Goal: Check status: Check status

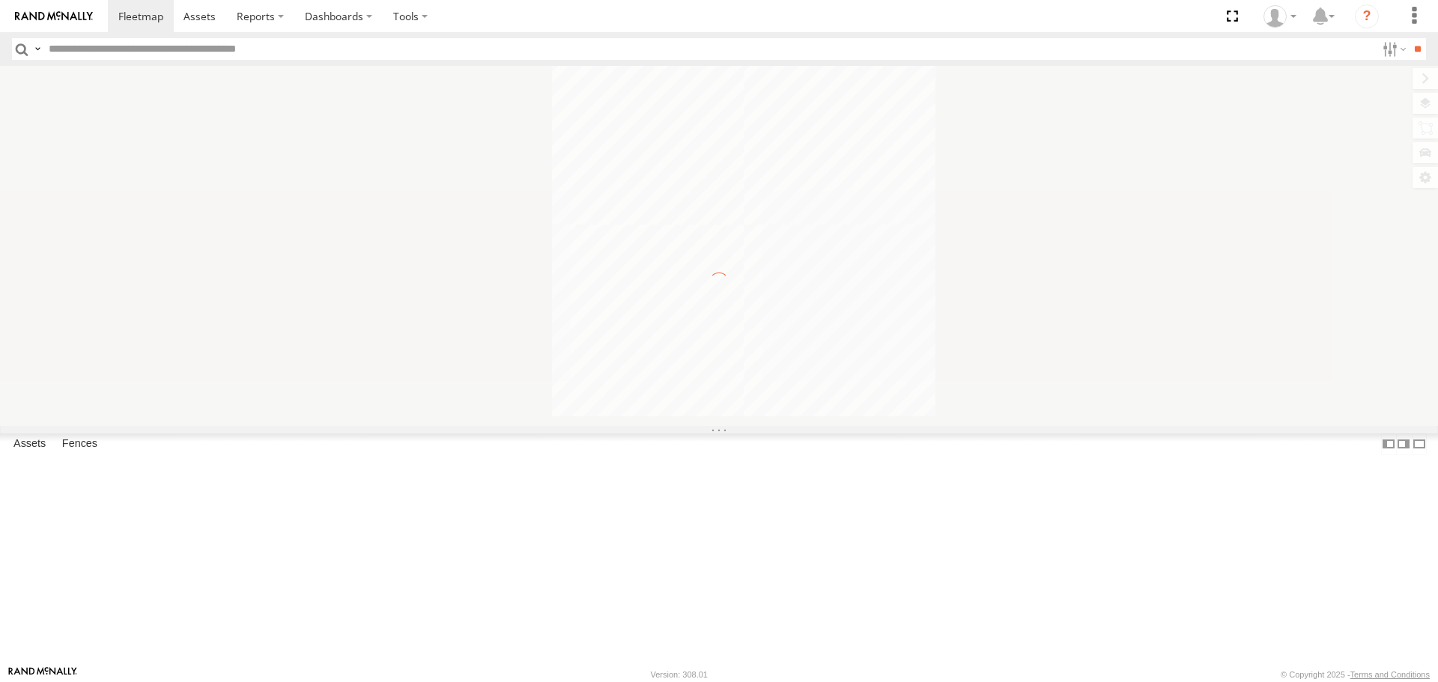
click at [121, 49] on input "text" at bounding box center [709, 49] width 1333 height 22
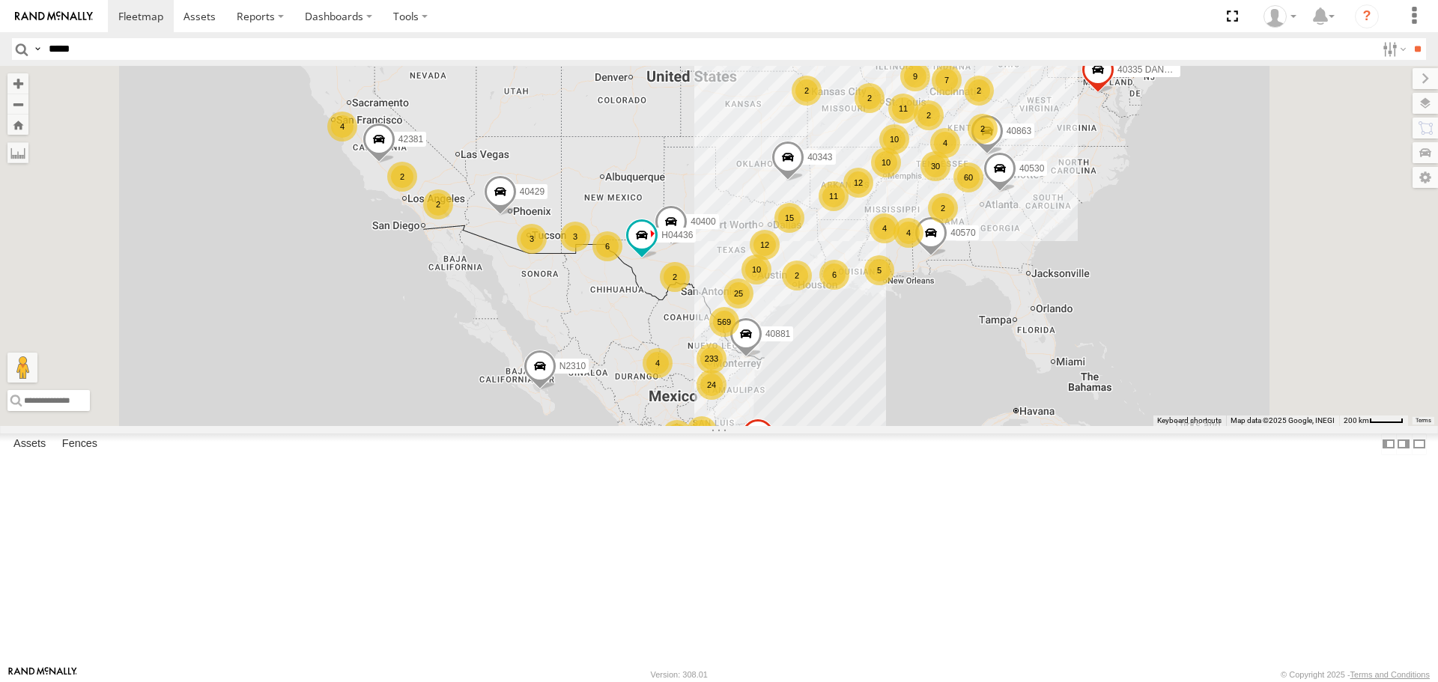
type input "*****"
click at [1408, 38] on input "**" at bounding box center [1416, 49] width 17 height 22
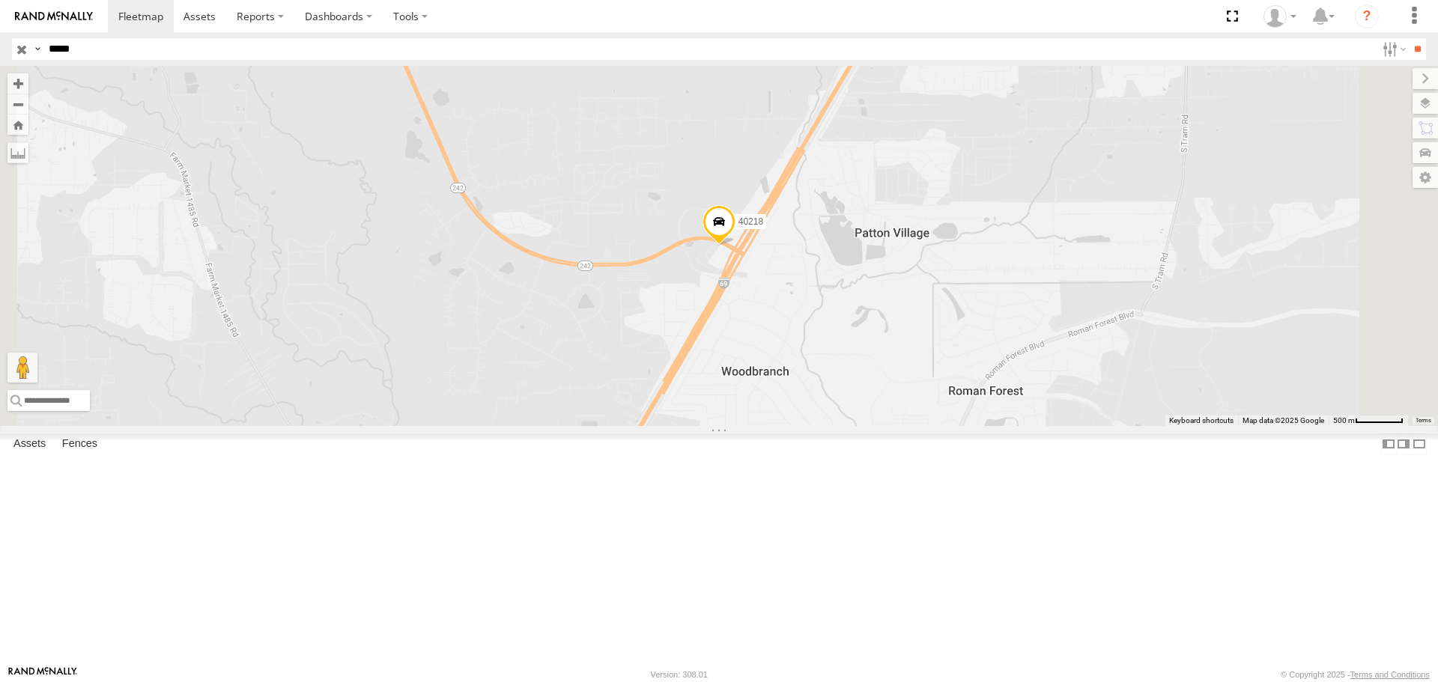
click at [735, 246] on span at bounding box center [718, 225] width 33 height 40
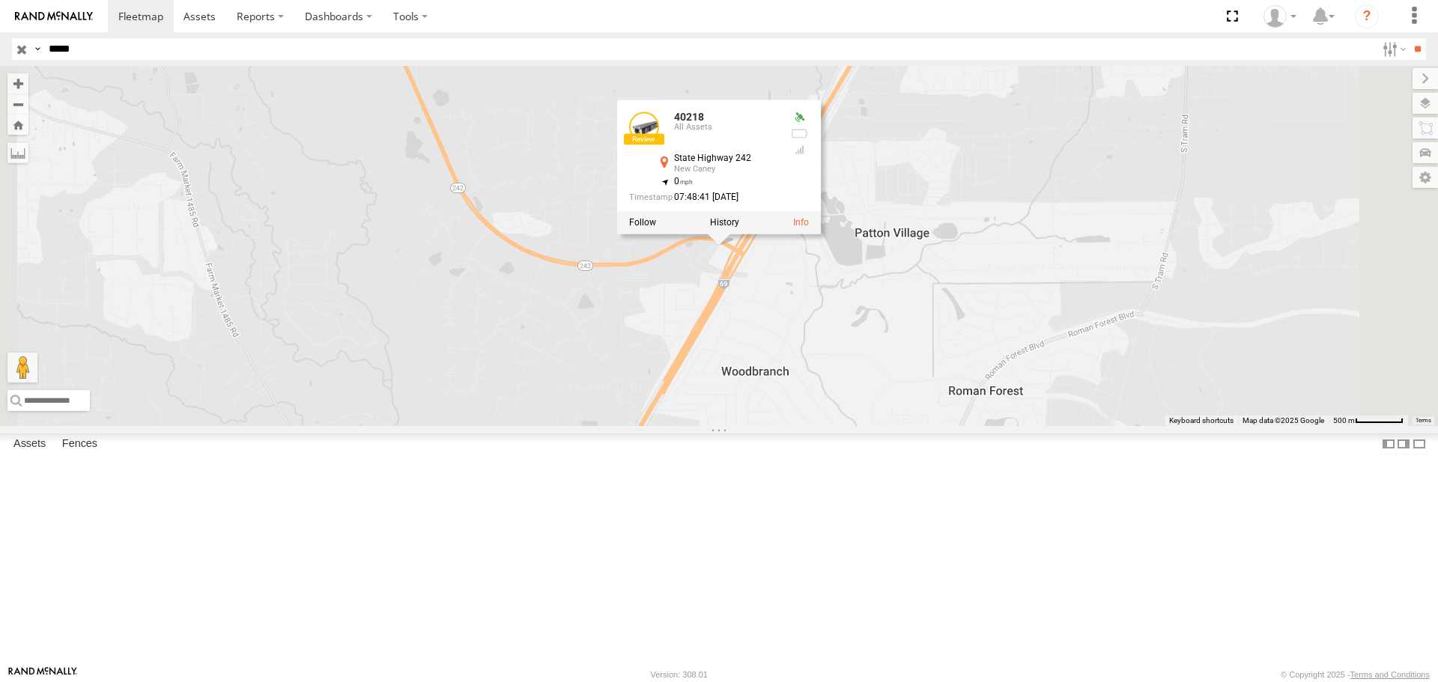
click at [0, 0] on link at bounding box center [0, 0] width 0 height 0
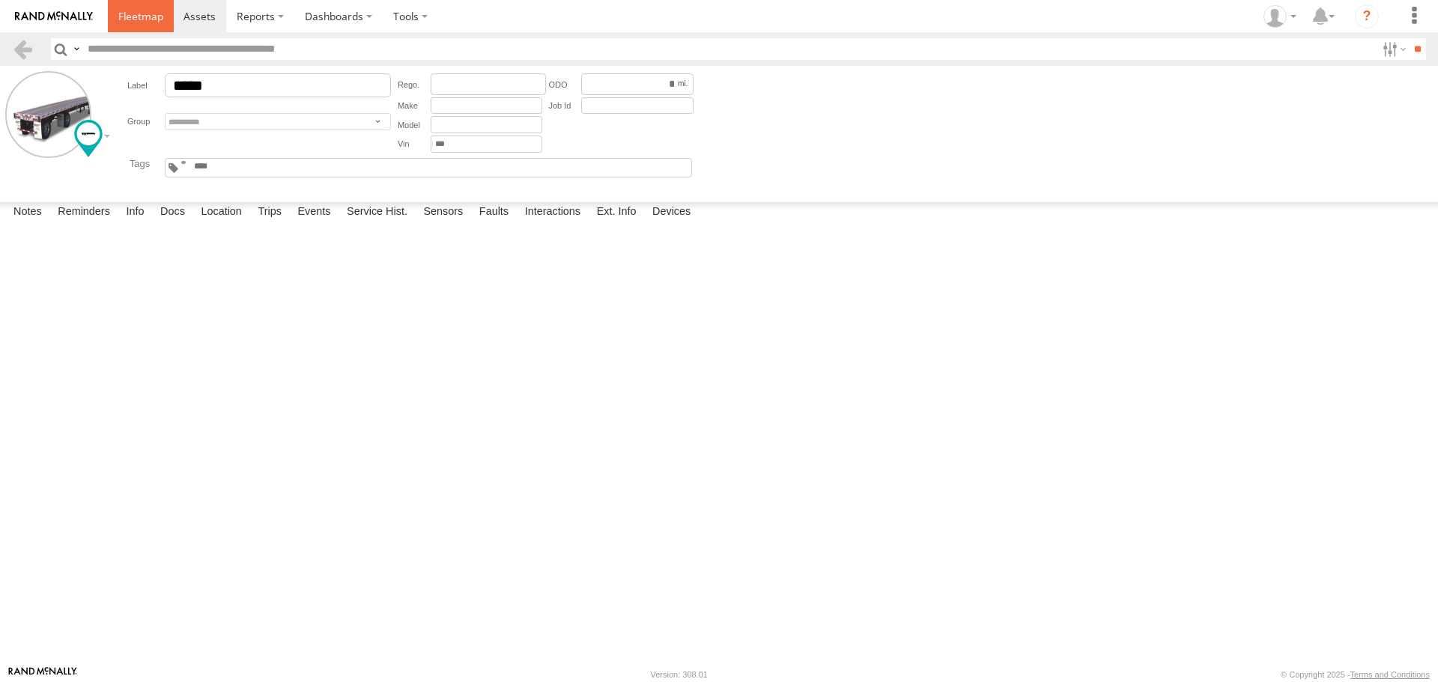
click at [135, 17] on span at bounding box center [140, 16] width 45 height 14
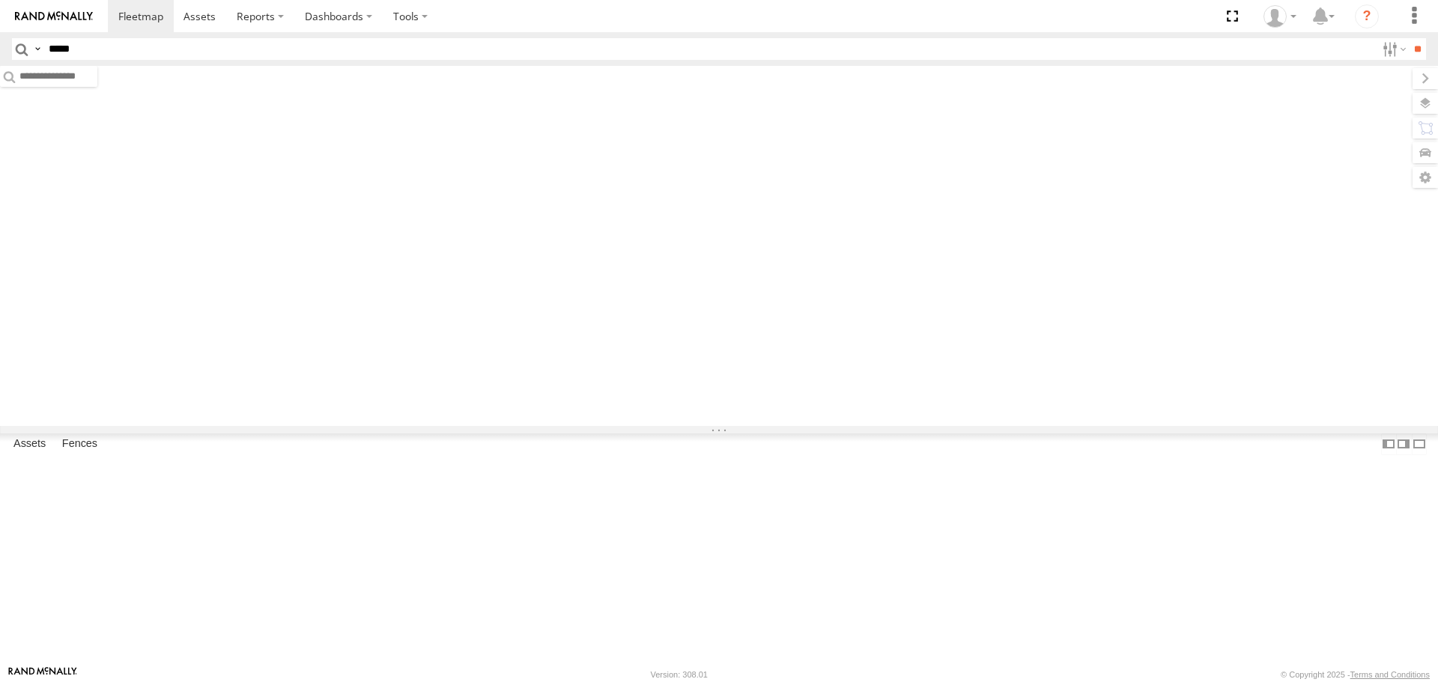
click at [147, 46] on input "*****" at bounding box center [709, 49] width 1333 height 22
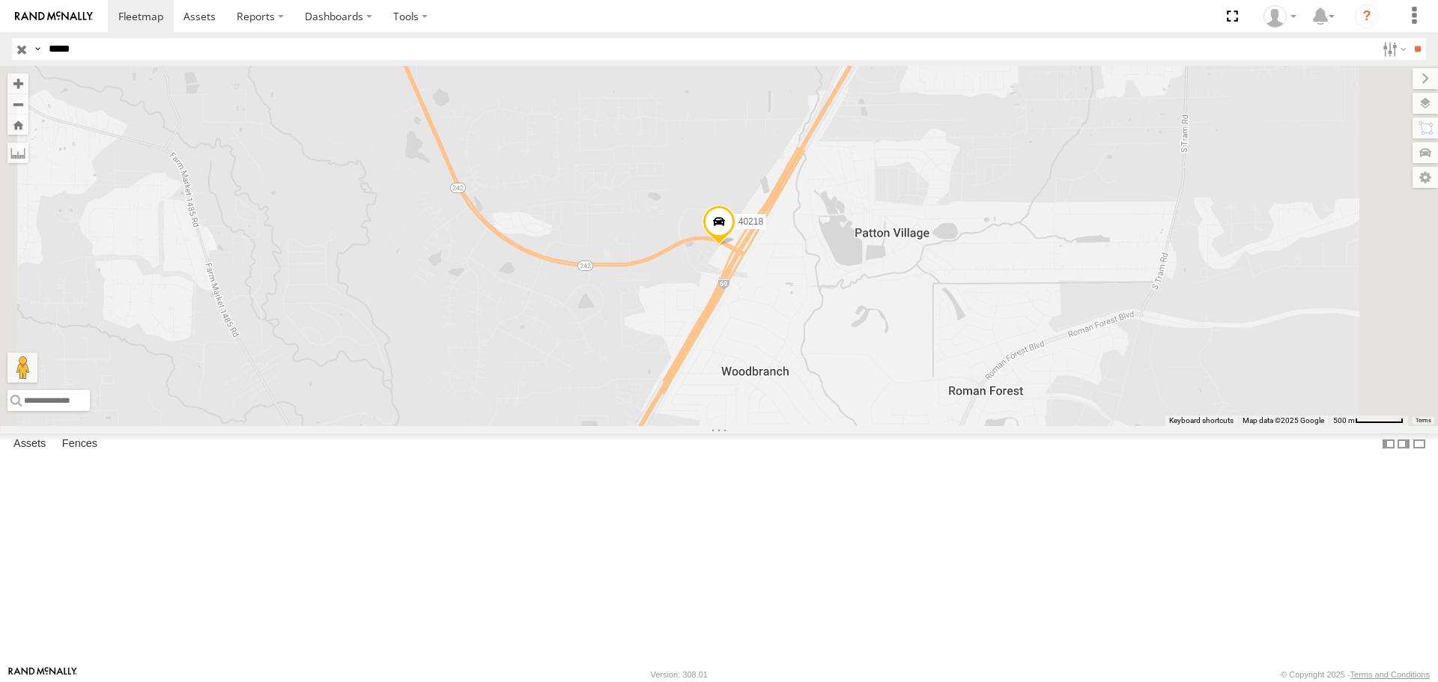
click at [0, 0] on span at bounding box center [0, 0] width 0 height 0
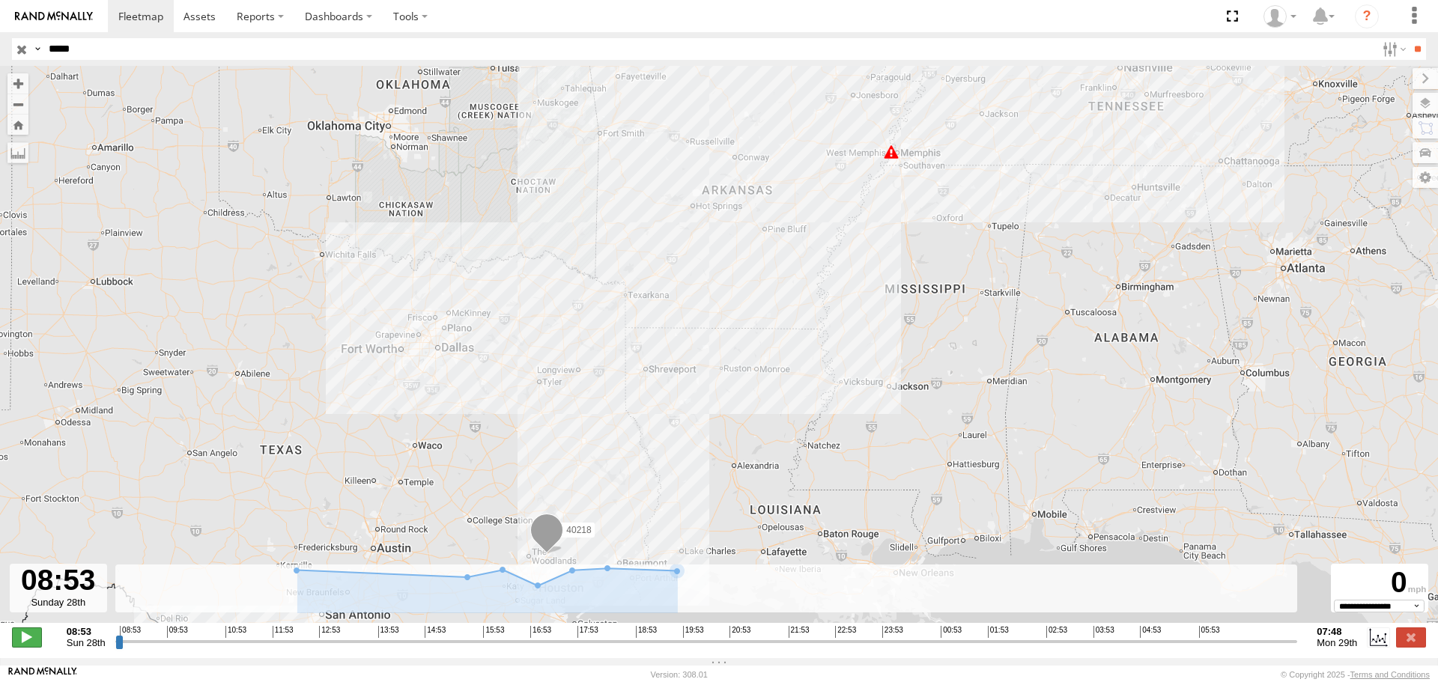
click at [29, 645] on span at bounding box center [27, 636] width 30 height 19
drag, startPoint x: 131, startPoint y: 655, endPoint x: 258, endPoint y: 656, distance: 127.3
click at [258, 648] on input "range" at bounding box center [706, 641] width 1182 height 14
drag, startPoint x: 262, startPoint y: 653, endPoint x: 414, endPoint y: 651, distance: 152.0
click at [414, 648] on input "range" at bounding box center [706, 641] width 1182 height 14
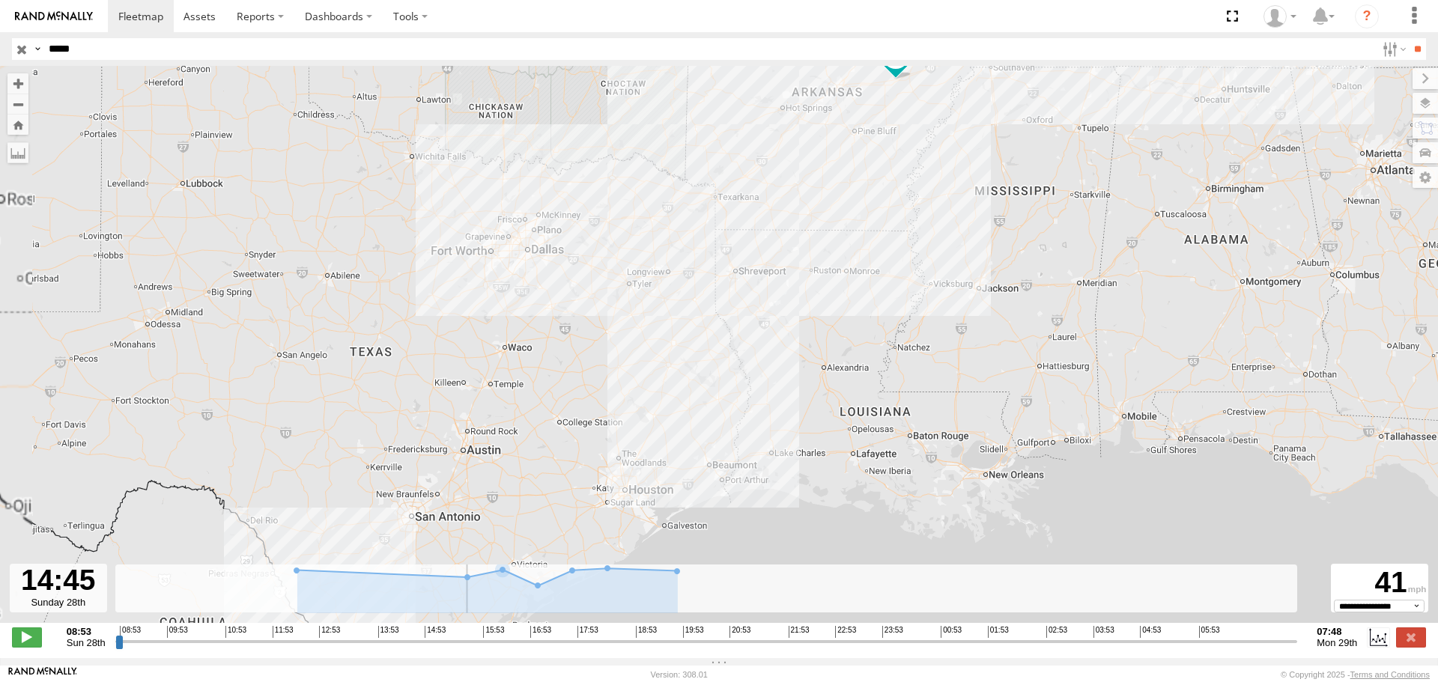
drag, startPoint x: 736, startPoint y: 355, endPoint x: 904, endPoint y: 161, distance: 256.4
click at [904, 161] on div "40218 10:55 Sun" at bounding box center [719, 352] width 1438 height 573
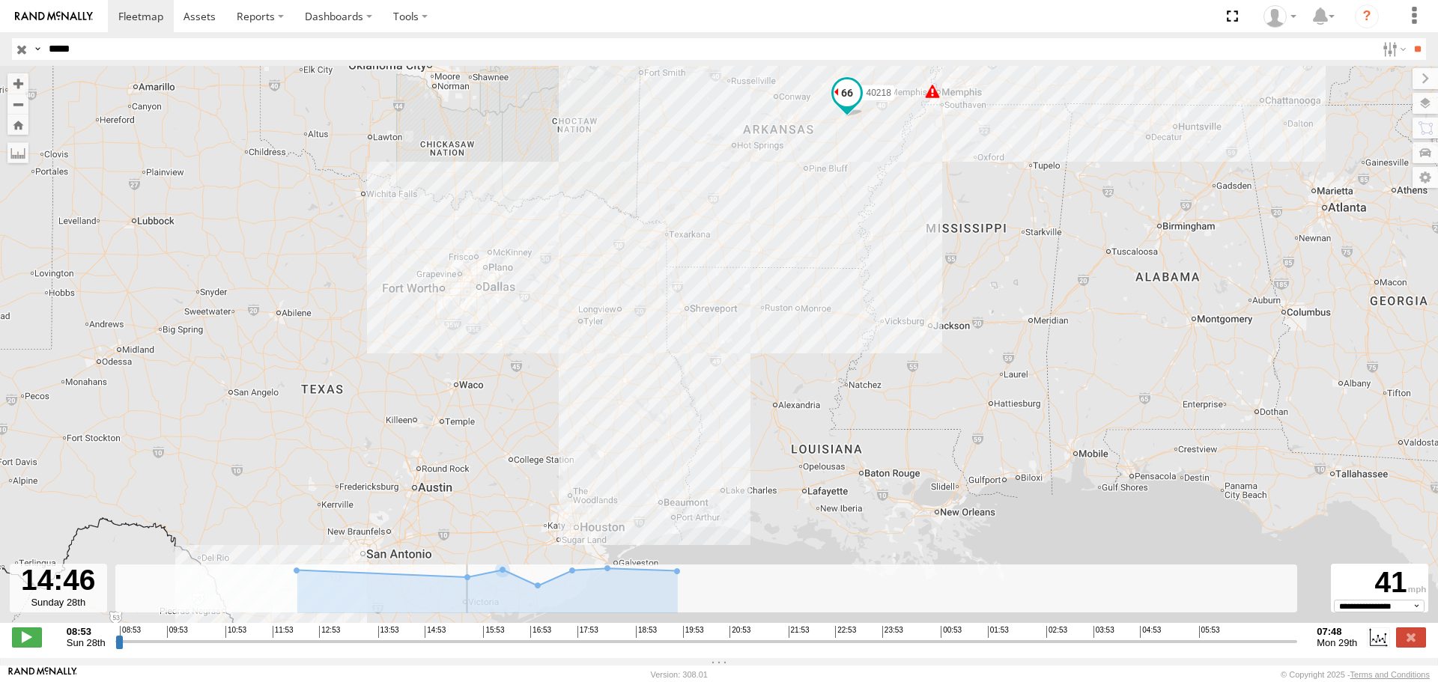
drag, startPoint x: 719, startPoint y: 489, endPoint x: 859, endPoint y: 190, distance: 329.9
click at [857, 201] on div "40218 10:55 Sun" at bounding box center [719, 352] width 1438 height 573
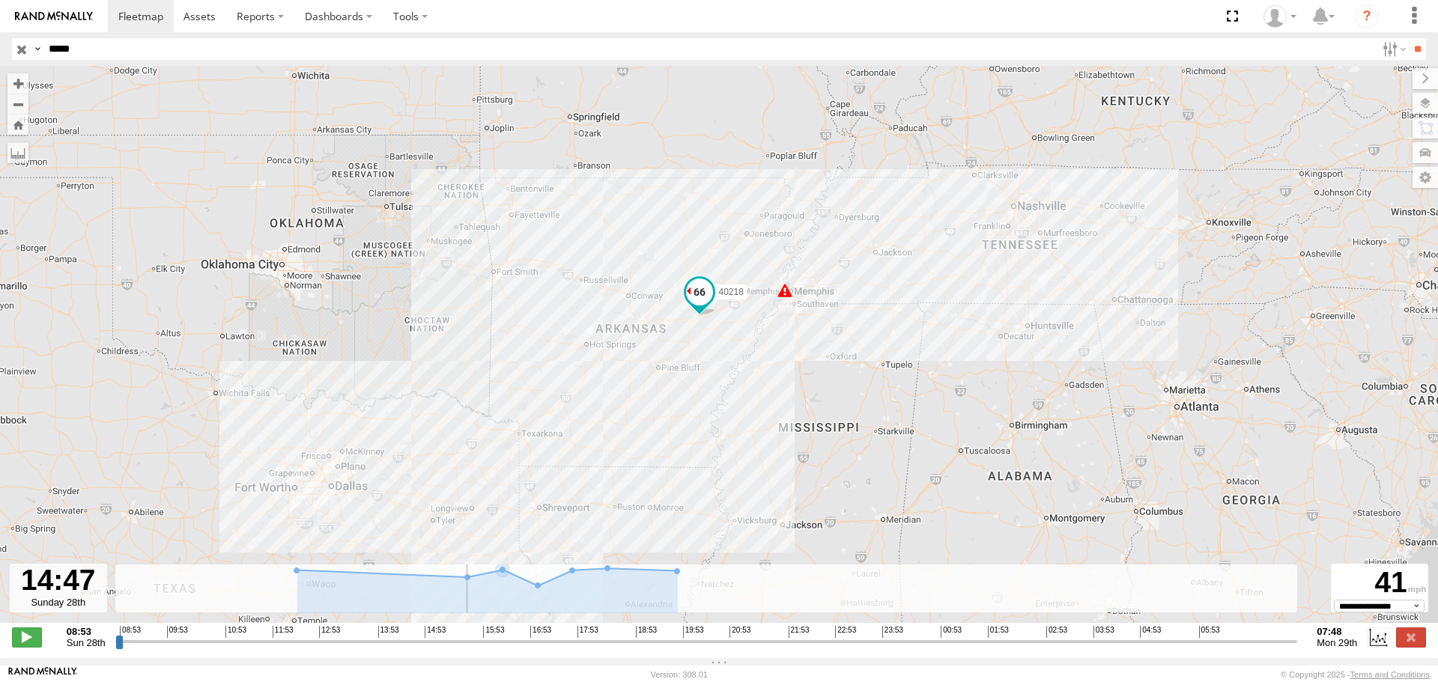
drag, startPoint x: 571, startPoint y: 490, endPoint x: 507, endPoint y: 255, distance: 243.6
click at [530, 353] on div "40218 10:55 Sun" at bounding box center [719, 352] width 1438 height 573
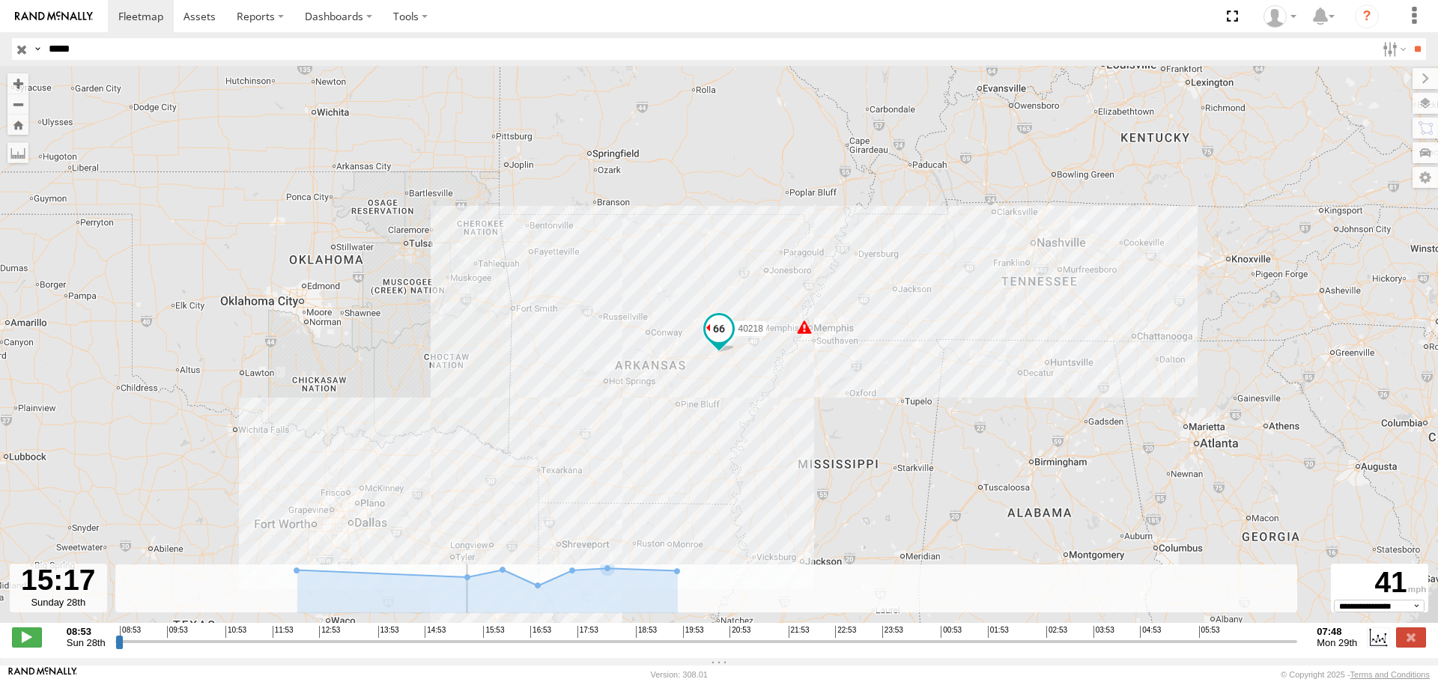
drag, startPoint x: 425, startPoint y: 648, endPoint x: 604, endPoint y: 646, distance: 179.7
click at [604, 646] on input "range" at bounding box center [706, 641] width 1182 height 14
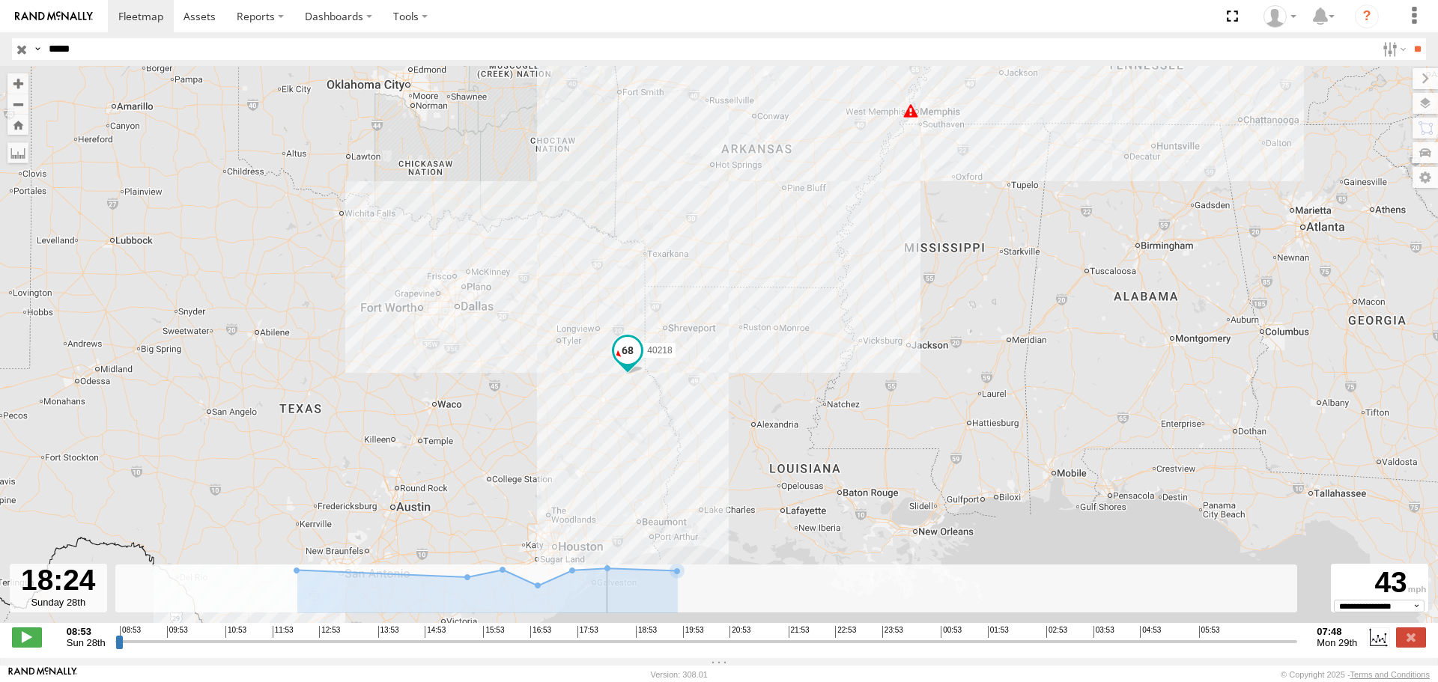
drag, startPoint x: 656, startPoint y: 453, endPoint x: 714, endPoint y: 326, distance: 139.4
click at [714, 326] on div "40218 10:55 Sun" at bounding box center [719, 352] width 1438 height 573
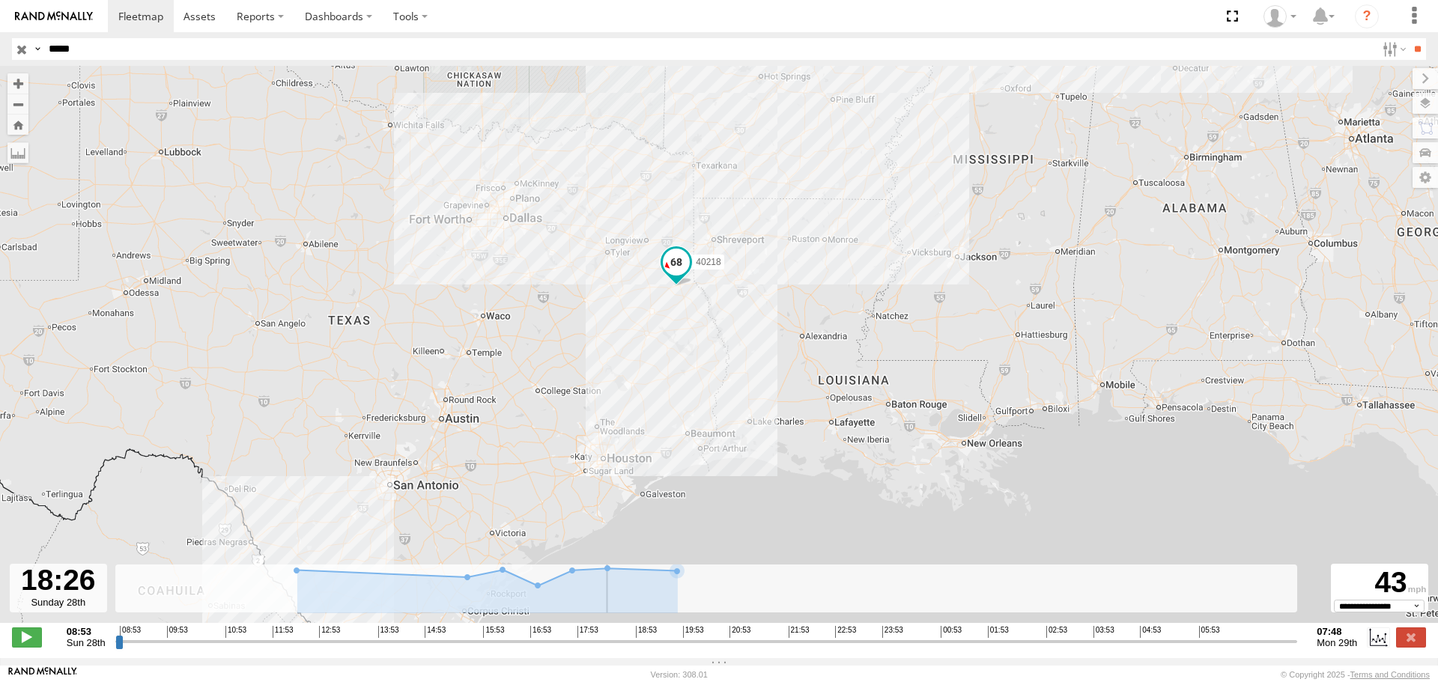
click at [748, 342] on div "40218 10:55 Sun" at bounding box center [719, 352] width 1438 height 573
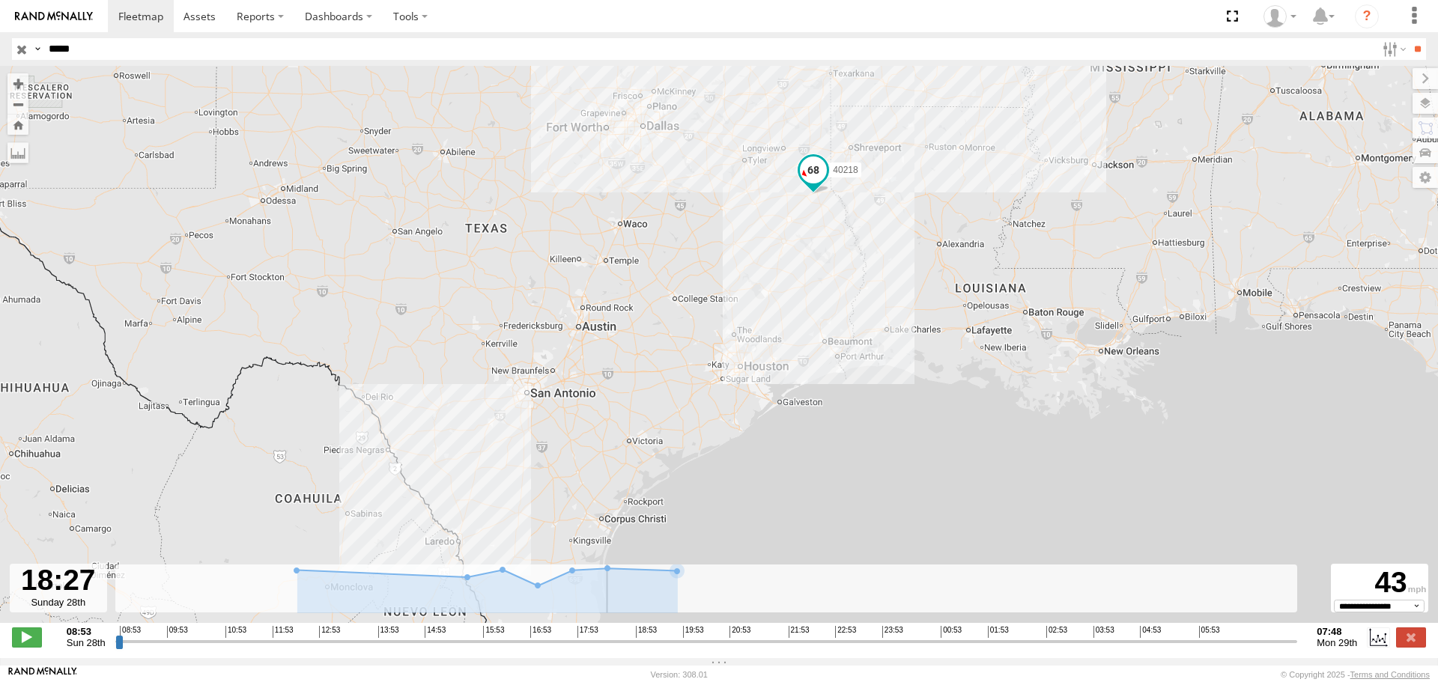
drag, startPoint x: 746, startPoint y: 399, endPoint x: 804, endPoint y: 325, distance: 94.4
click at [804, 326] on div "40218 10:55 Sun" at bounding box center [719, 352] width 1438 height 573
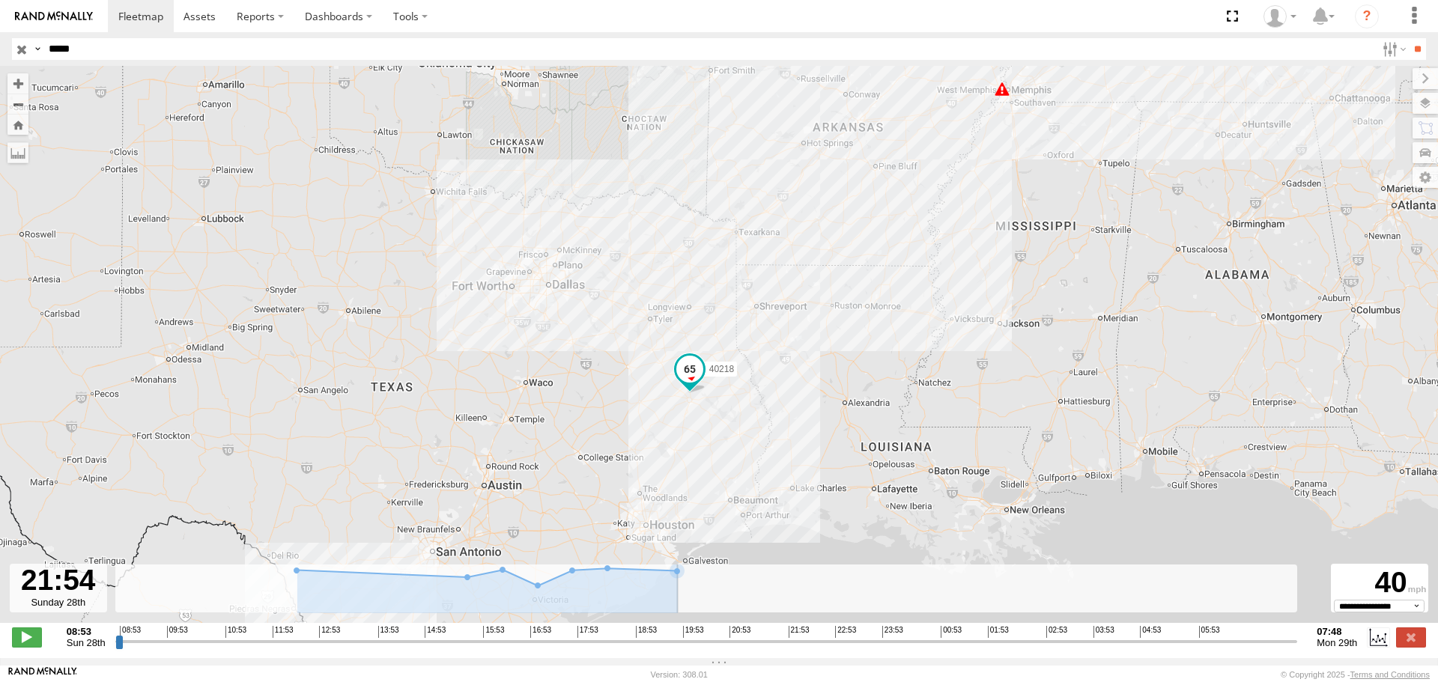
drag, startPoint x: 612, startPoint y: 655, endPoint x: 811, endPoint y: 656, distance: 198.4
click at [811, 648] on input "range" at bounding box center [706, 641] width 1182 height 14
drag, startPoint x: 683, startPoint y: 606, endPoint x: 928, endPoint y: 579, distance: 246.3
click at [928, 579] on rect at bounding box center [706, 589] width 1182 height 49
click at [1288, 580] on div at bounding box center [1287, 573] width 14 height 14
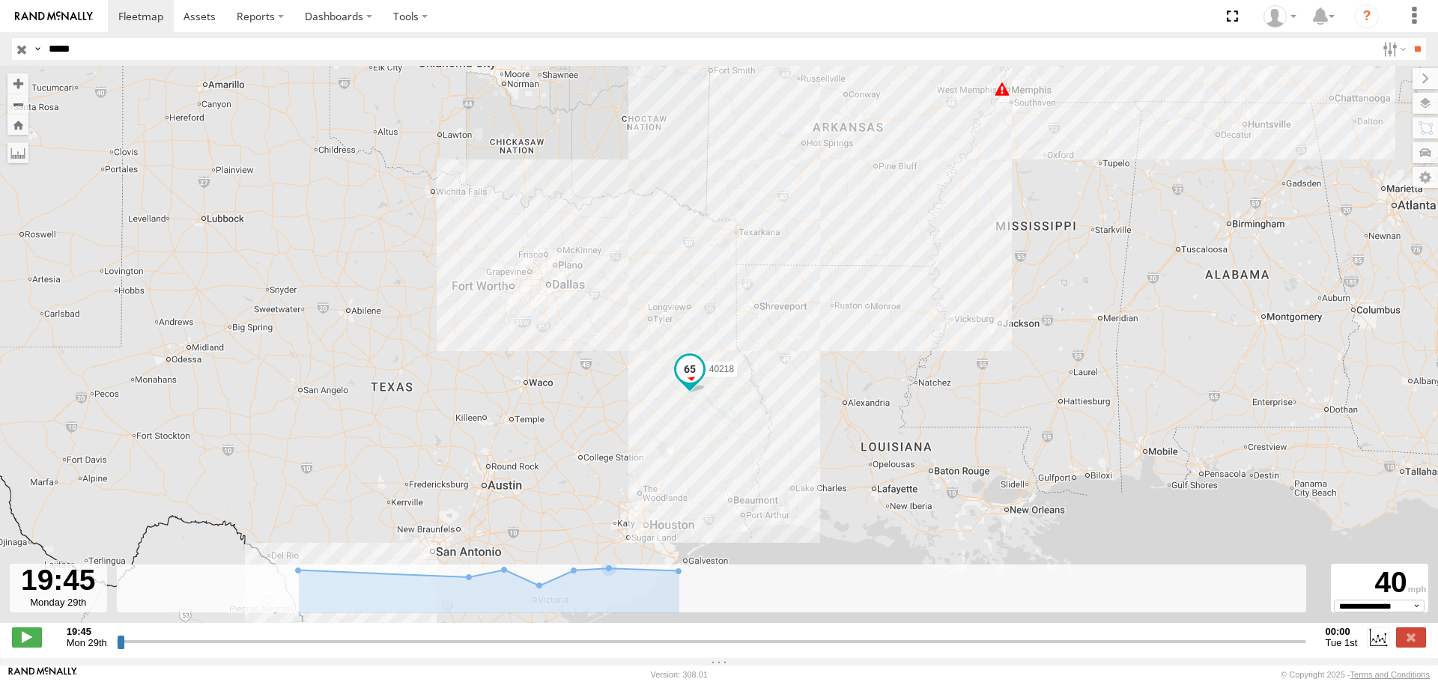
drag, startPoint x: 131, startPoint y: 648, endPoint x: 627, endPoint y: 635, distance: 495.8
click at [640, 634] on input "range" at bounding box center [711, 641] width 1189 height 14
click at [496, 648] on input "range" at bounding box center [711, 641] width 1189 height 14
drag, startPoint x: 119, startPoint y: 655, endPoint x: 694, endPoint y: 646, distance: 575.1
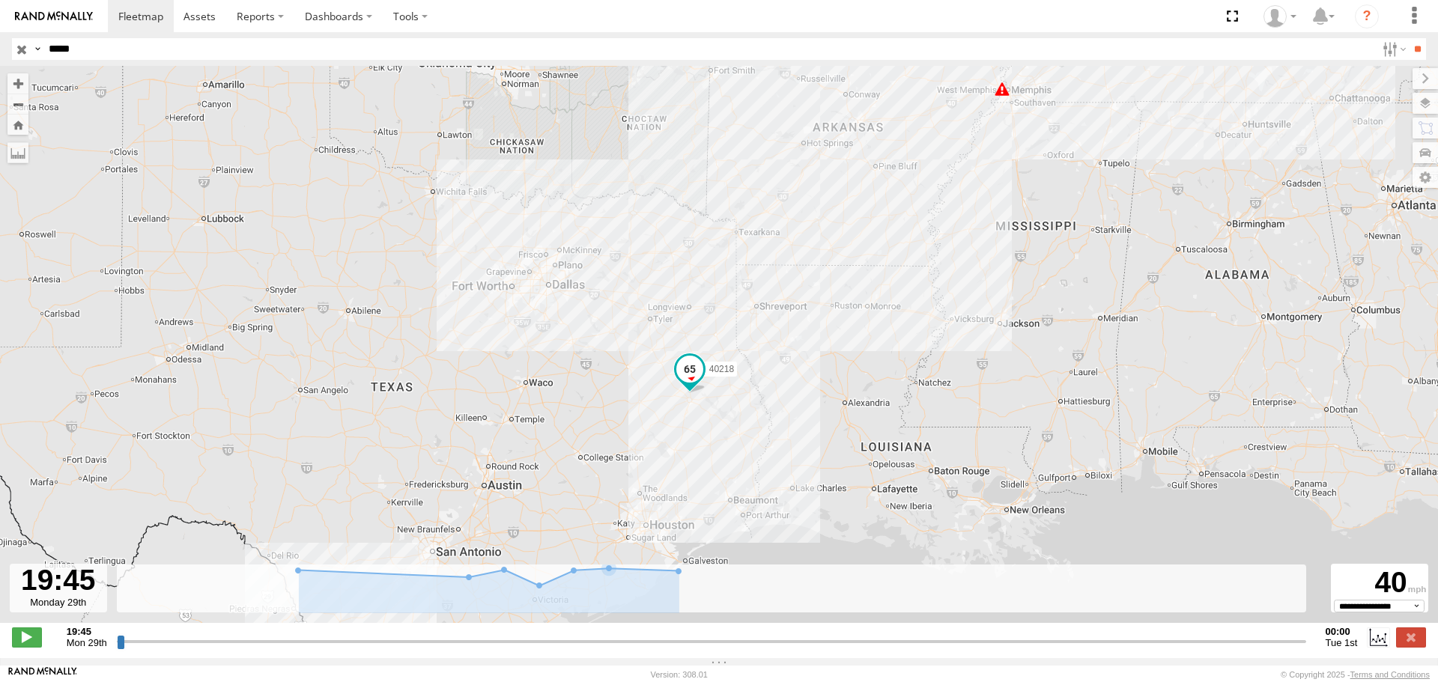
click at [694, 646] on input "range" at bounding box center [711, 641] width 1189 height 14
click at [22, 646] on span at bounding box center [27, 636] width 30 height 19
click at [24, 642] on span at bounding box center [27, 636] width 30 height 19
type input "**********"
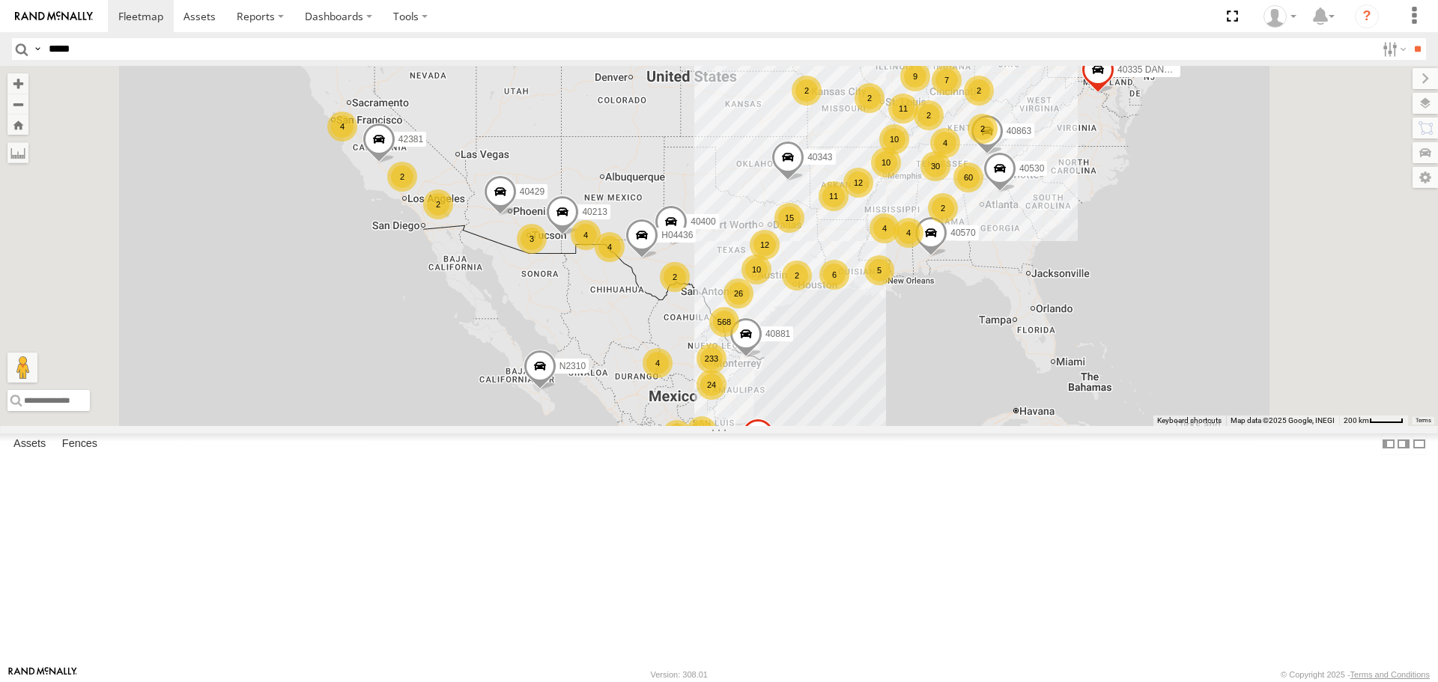
type input "*****"
click at [1408, 38] on input "**" at bounding box center [1416, 49] width 17 height 22
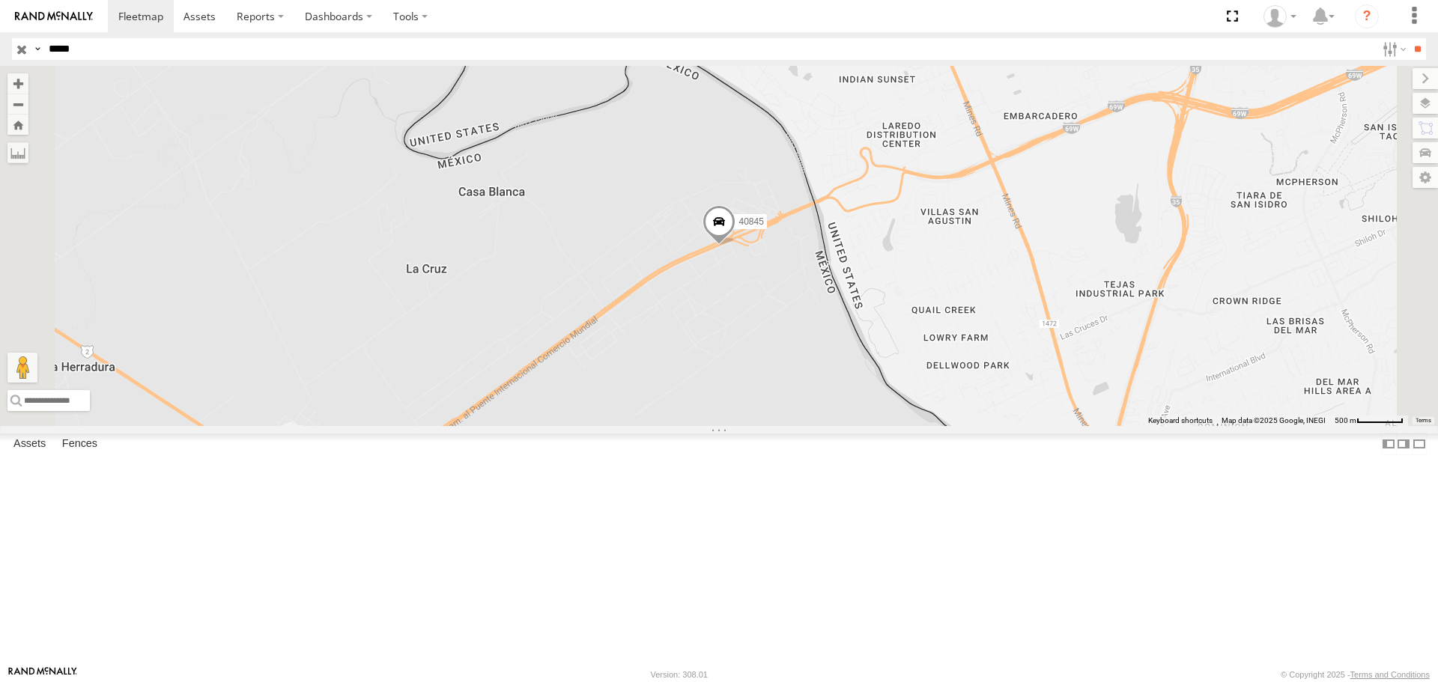
click at [735, 246] on span at bounding box center [718, 225] width 33 height 40
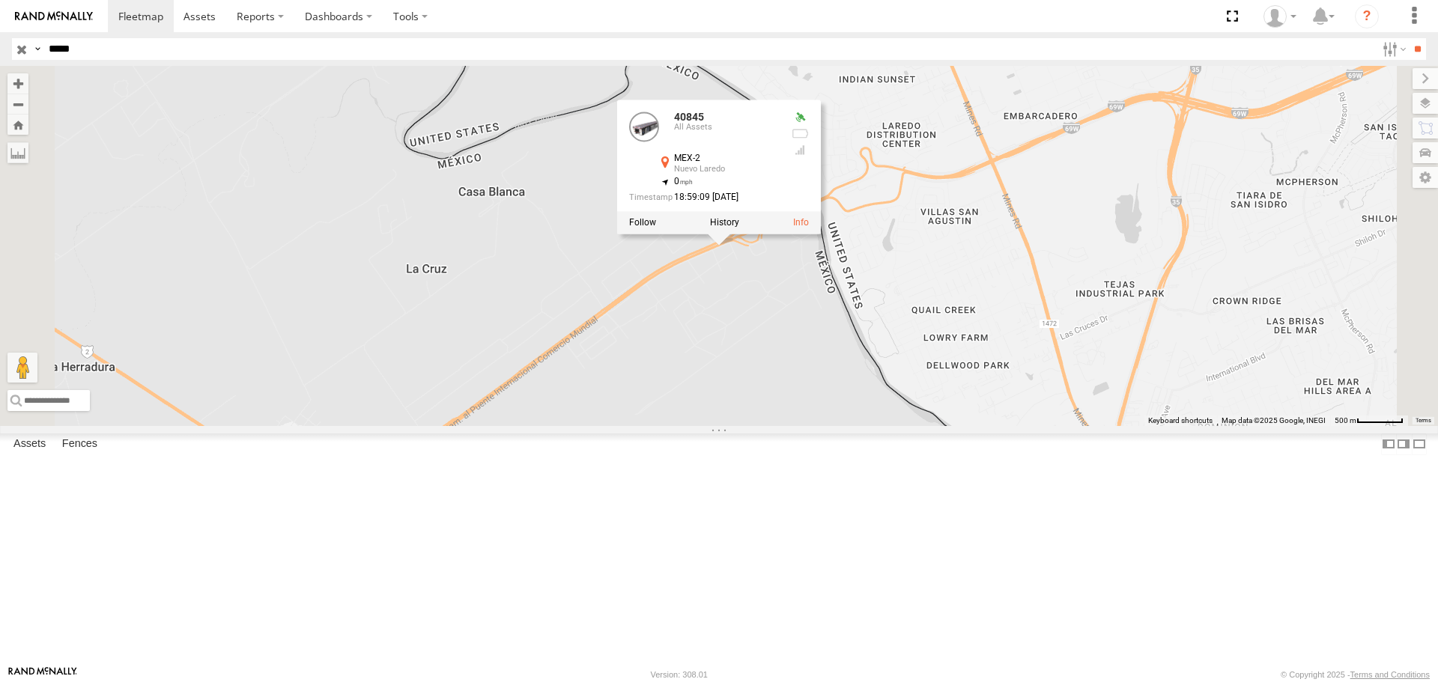
click at [942, 404] on div "40845 40845 All Assets MEX-2 Nuevo Laredo 27.59291 , -99.54785 0 18:59:09 [DATE]" at bounding box center [719, 245] width 1438 height 359
